Goal: Information Seeking & Learning: Learn about a topic

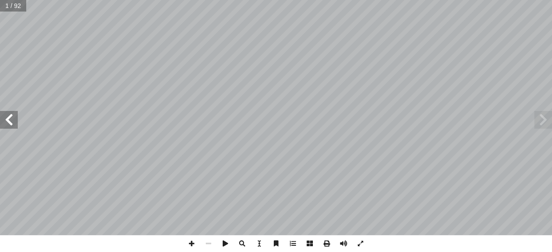
click at [13, 121] on span at bounding box center [9, 120] width 18 height 18
click at [191, 243] on span at bounding box center [191, 243] width 17 height 17
click at [8, 122] on span at bounding box center [9, 120] width 18 height 18
click at [9, 118] on span at bounding box center [9, 120] width 18 height 18
click at [4, 122] on span at bounding box center [9, 120] width 18 height 18
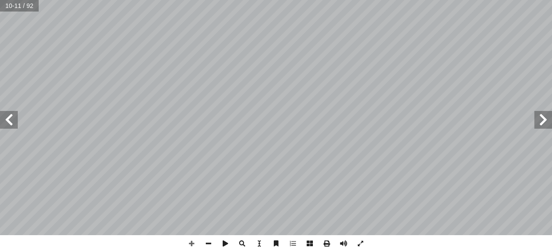
click at [281, 81] on html "الصفحة الرئيسية الصف الأول الصف الثاني الصف الثالث الصف الرابع الصف الخامس الصف…" at bounding box center [276, 40] width 552 height 81
click at [190, 244] on span at bounding box center [191, 243] width 17 height 17
click at [8, 118] on span at bounding box center [9, 120] width 18 height 18
